Goal: Check status: Check status

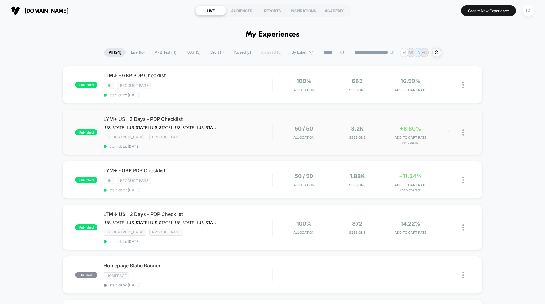
click at [461, 128] on div at bounding box center [459, 132] width 21 height 14
